Goal: Information Seeking & Learning: Learn about a topic

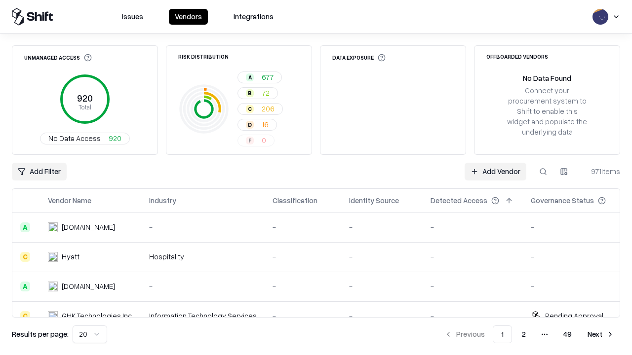
click at [316, 178] on div "Add Filter Add Vendor 971 items" at bounding box center [316, 172] width 608 height 18
click at [39, 172] on html "Issues Vendors Integrations Unmanaged Access 920 Total No Data Access 920 Risk …" at bounding box center [316, 177] width 632 height 355
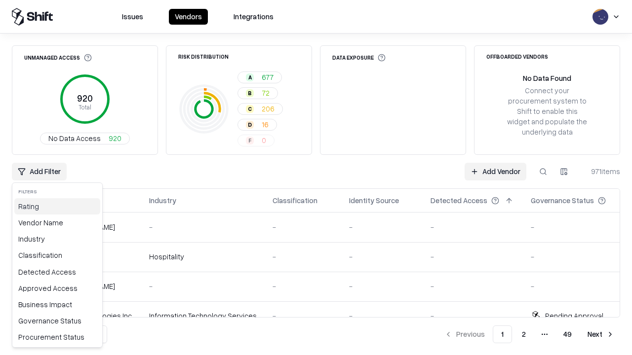
click at [57, 206] on div "Rating" at bounding box center [57, 206] width 86 height 16
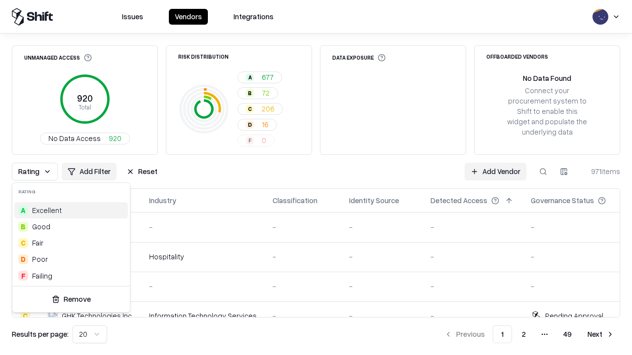
click at [316, 178] on html "Issues Vendors Integrations Unmanaged Access 920 Total No Data Access 920 Risk …" at bounding box center [316, 177] width 632 height 355
click at [316, 178] on div "Rating Add Filter Reset Add Vendor 971 items" at bounding box center [316, 172] width 608 height 18
click at [142, 172] on button "Reset" at bounding box center [141, 172] width 43 height 18
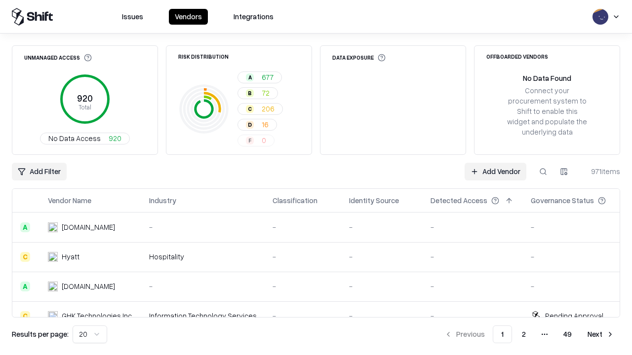
click at [316, 178] on div "Add Filter Add Vendor 971 items" at bounding box center [316, 172] width 608 height 18
click at [39, 172] on html "Issues Vendors Integrations Unmanaged Access 920 Total No Data Access 920 Risk …" at bounding box center [316, 177] width 632 height 355
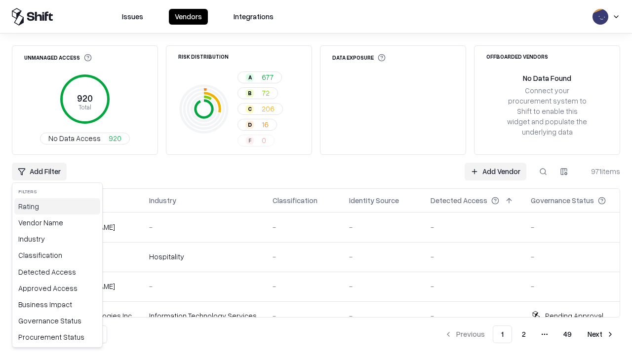
click at [57, 206] on div "Rating" at bounding box center [57, 206] width 86 height 16
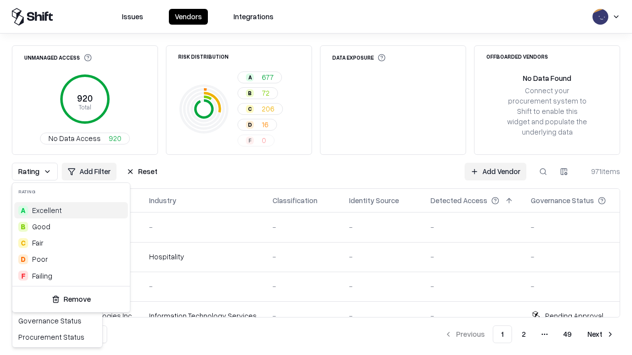
click at [71, 243] on div "C Fair" at bounding box center [71, 243] width 114 height 16
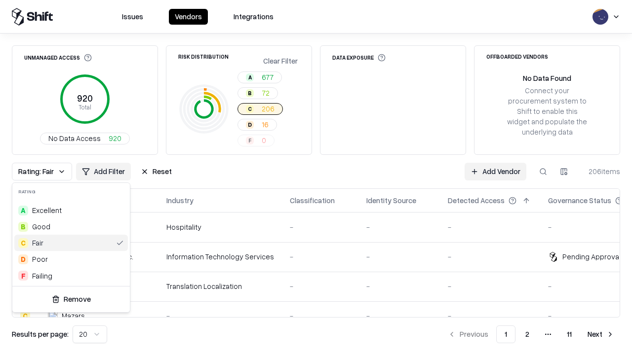
click at [316, 178] on html "Issues Vendors Integrations Unmanaged Access 920 Total No Data Access 920 Risk …" at bounding box center [316, 177] width 632 height 355
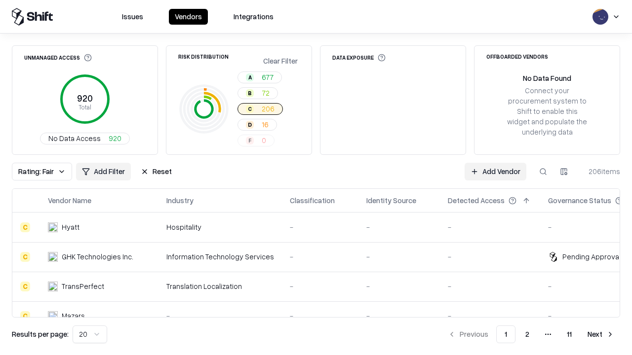
click at [316, 178] on div "Rating: Fair Add Filter Reset Add Vendor 206 items" at bounding box center [316, 172] width 608 height 18
click at [156, 172] on button "Reset" at bounding box center [156, 172] width 43 height 18
click at [316, 178] on div "Add Filter Add Vendor 206 items" at bounding box center [316, 172] width 608 height 18
click at [39, 172] on html "Issues Vendors Integrations Unmanaged Access 920 Total No Data Access 920 Risk …" at bounding box center [316, 177] width 632 height 355
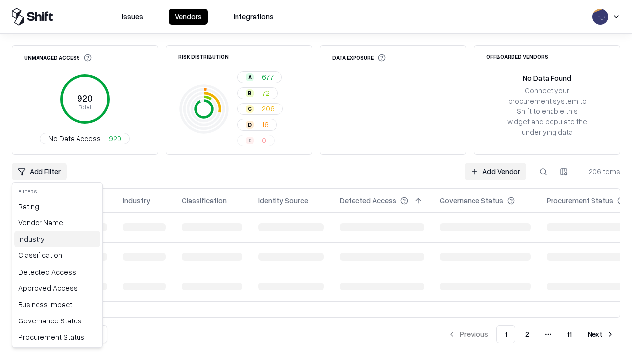
click at [57, 239] on div "Industry" at bounding box center [57, 239] width 86 height 16
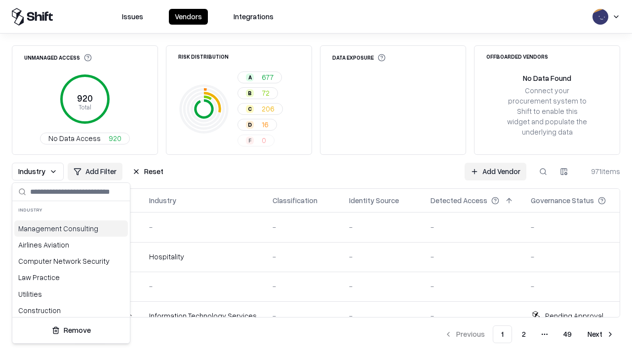
click at [316, 178] on html "Issues Vendors Integrations Unmanaged Access 920 Total No Data Access 920 Risk …" at bounding box center [316, 177] width 632 height 355
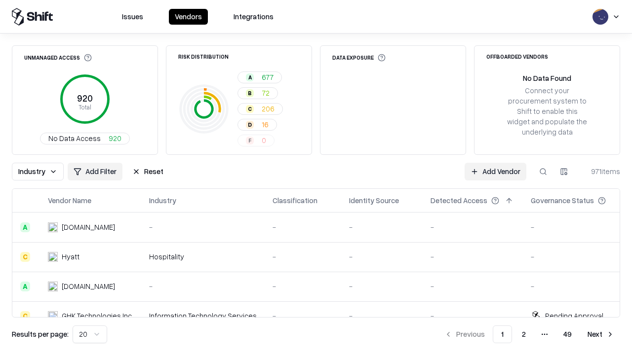
click at [148, 172] on button "Reset" at bounding box center [147, 172] width 43 height 18
click at [316, 178] on div "Add Filter Add Vendor 971 items" at bounding box center [316, 172] width 608 height 18
click at [39, 172] on html "Issues Vendors Integrations Unmanaged Access 920 Total No Data Access 920 Risk …" at bounding box center [316, 177] width 632 height 355
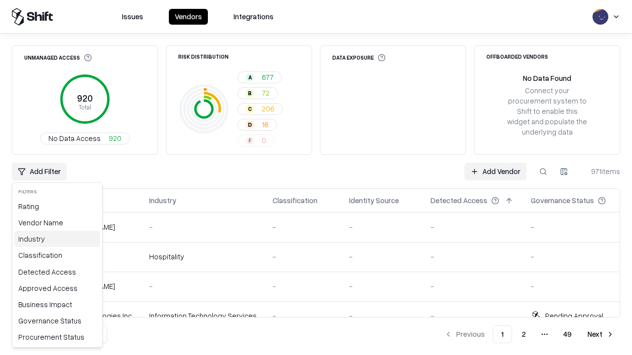
click at [57, 239] on div "Industry" at bounding box center [57, 239] width 86 height 16
